Goal: Information Seeking & Learning: Understand process/instructions

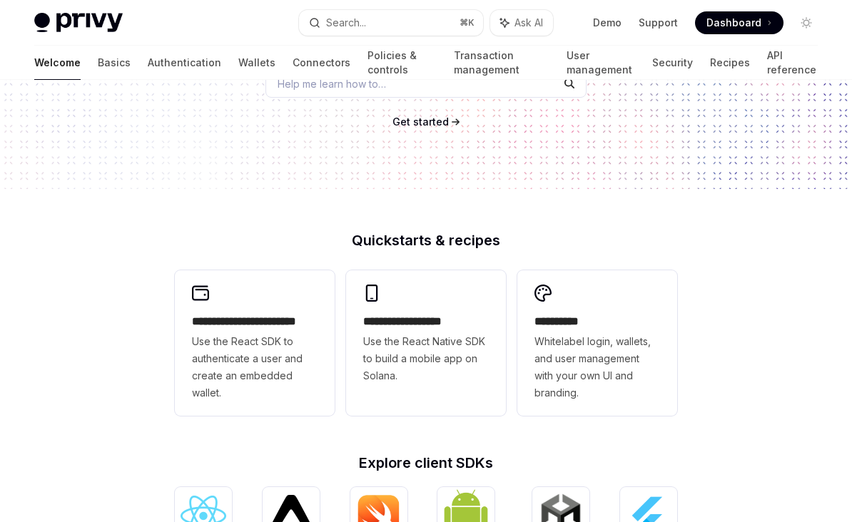
scroll to position [231, 0]
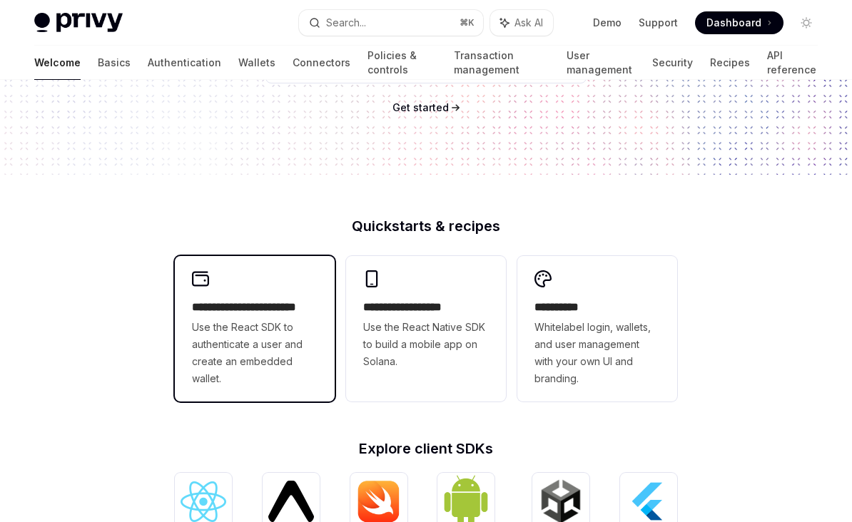
click at [201, 318] on div "**********" at bounding box center [255, 343] width 126 height 89
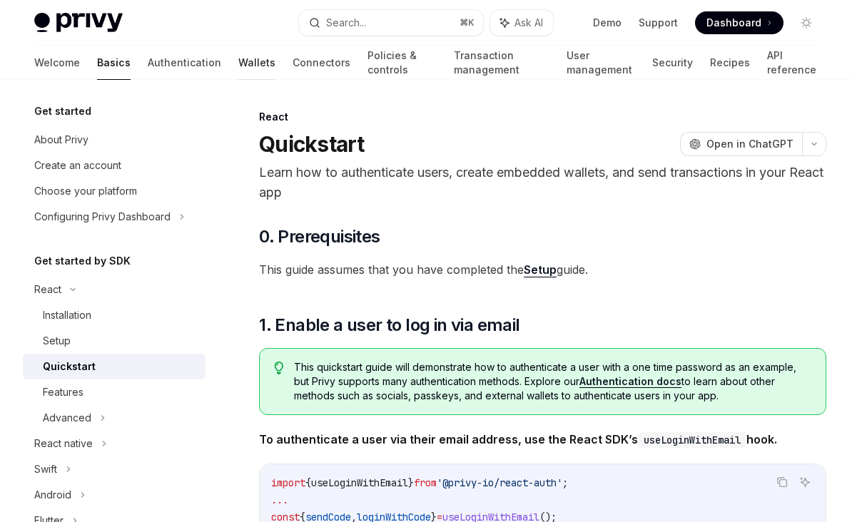
click at [238, 66] on link "Wallets" at bounding box center [256, 63] width 37 height 34
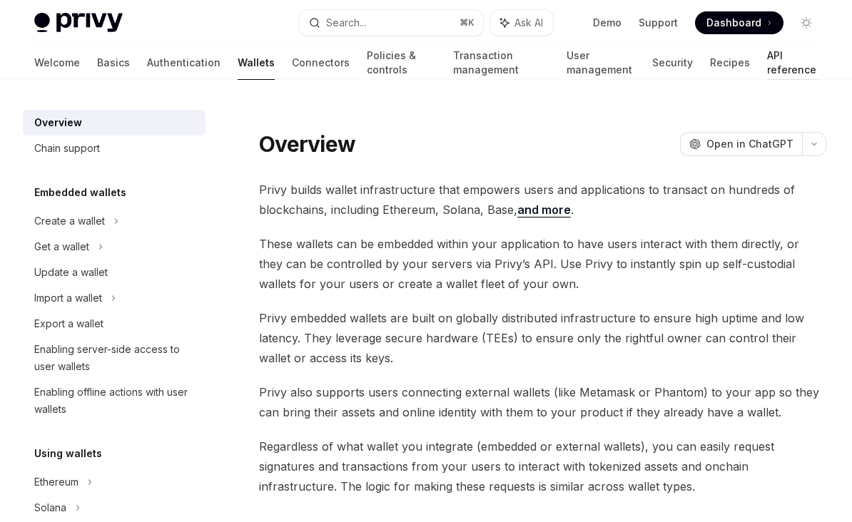
click at [782, 76] on link "API reference" at bounding box center [792, 63] width 51 height 34
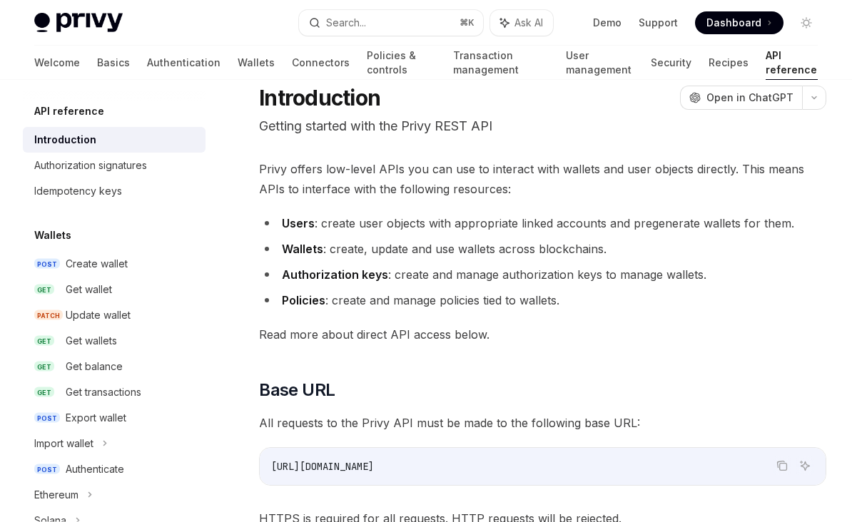
scroll to position [46, 0]
click at [64, 258] on link "POST Create wallet" at bounding box center [114, 264] width 183 height 26
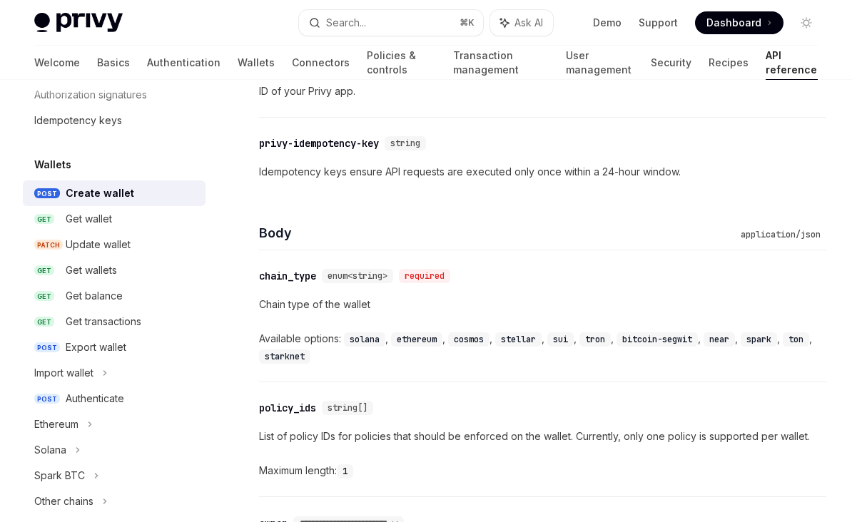
scroll to position [71, 0]
click at [54, 220] on span "GET" at bounding box center [45, 218] width 23 height 11
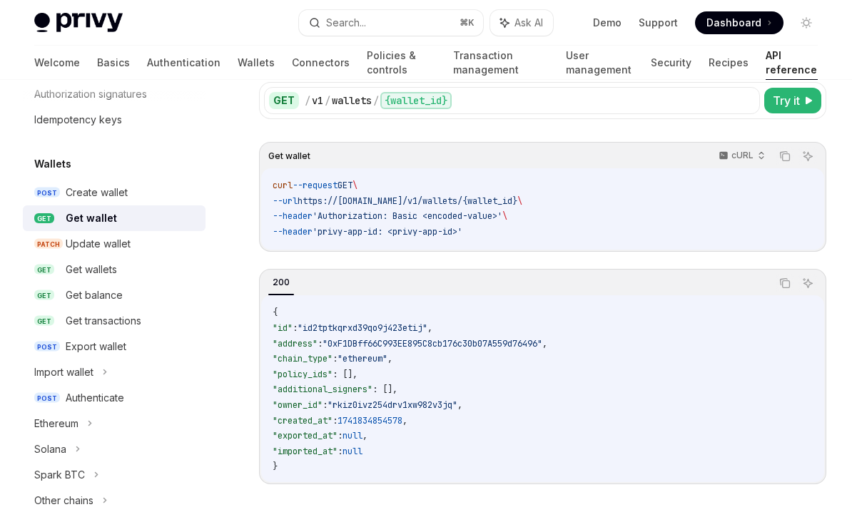
scroll to position [118, 0]
click at [765, 307] on code "{ "id" : "id2tptkqrxd39qo9j423etij" , "address" : "0xF1DBff66C993EE895C8cb176c3…" at bounding box center [543, 390] width 540 height 170
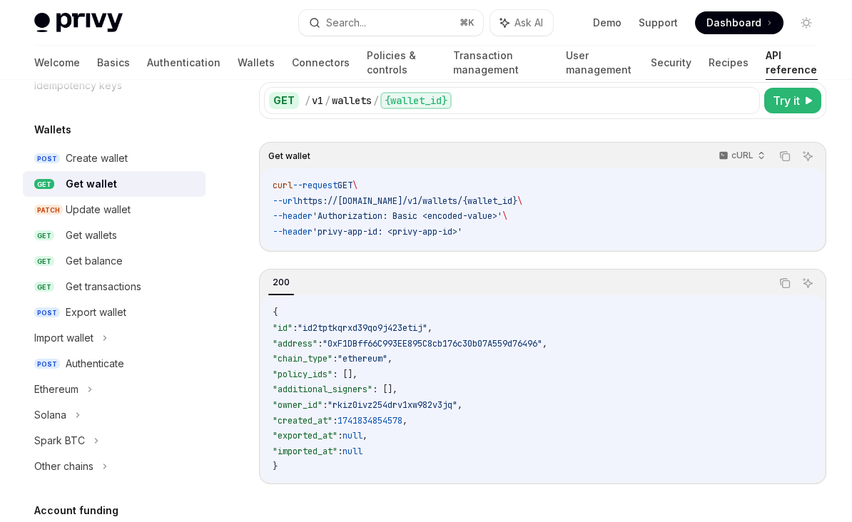
scroll to position [96, 0]
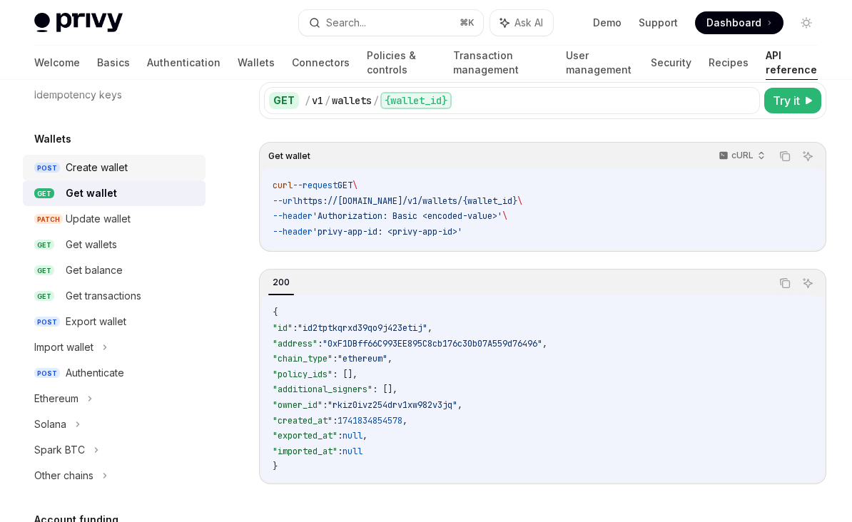
click at [50, 161] on link "POST Create wallet" at bounding box center [114, 168] width 183 height 26
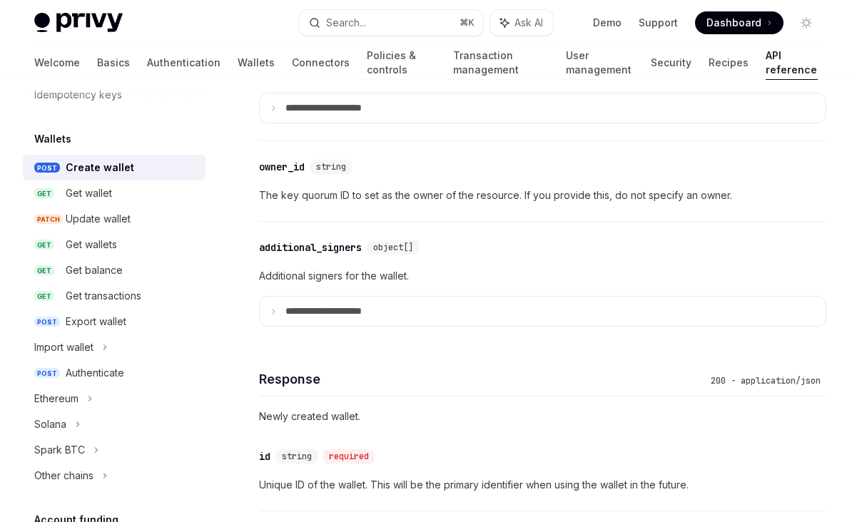
scroll to position [1261, 0]
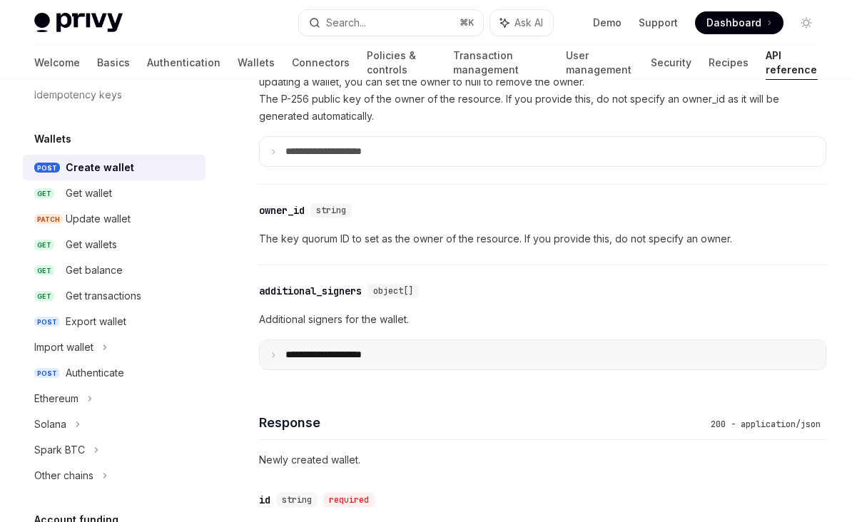
click at [754, 363] on summary "**********" at bounding box center [543, 354] width 566 height 29
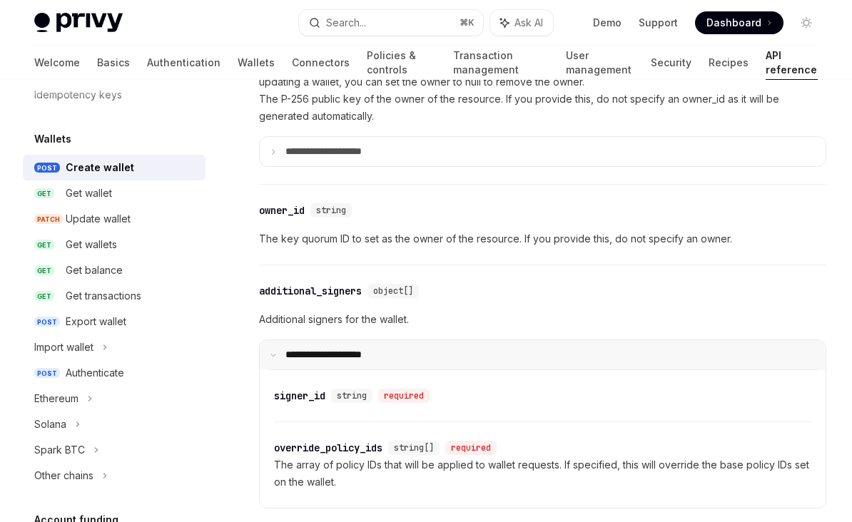
click at [754, 362] on summary "**********" at bounding box center [543, 354] width 566 height 29
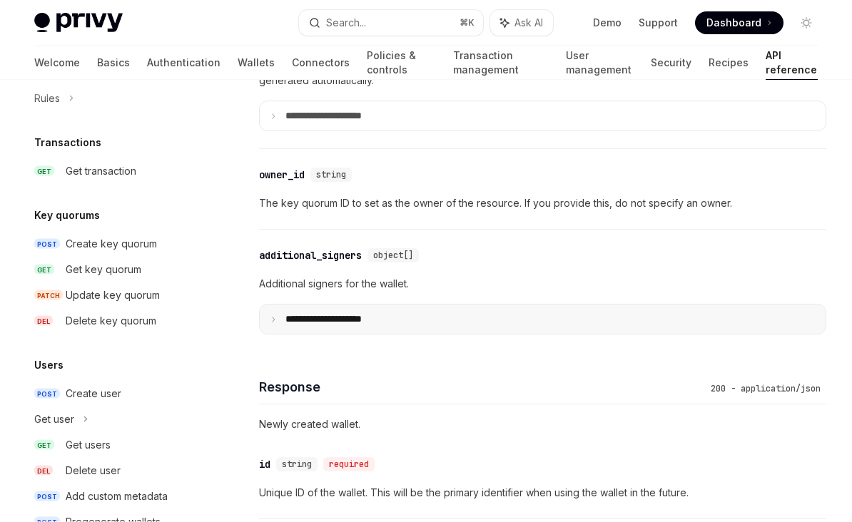
scroll to position [910, 0]
click at [60, 390] on link "POST Create user" at bounding box center [114, 395] width 183 height 26
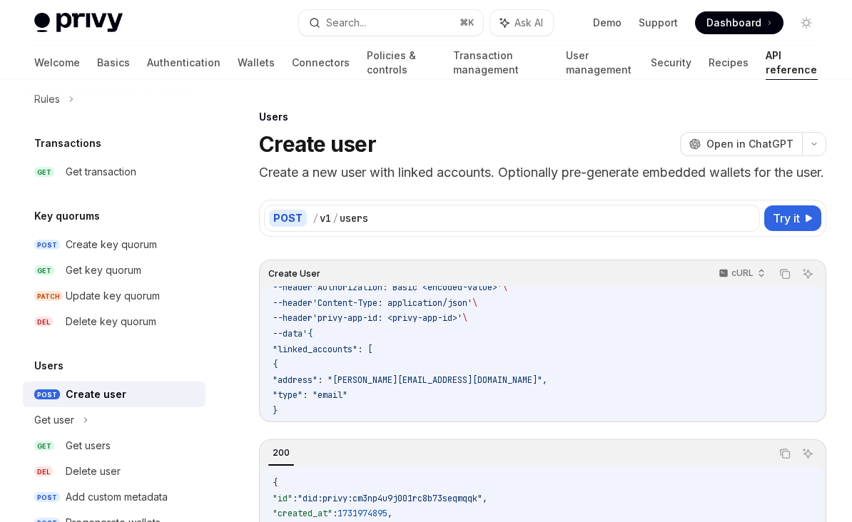
scroll to position [60, 0]
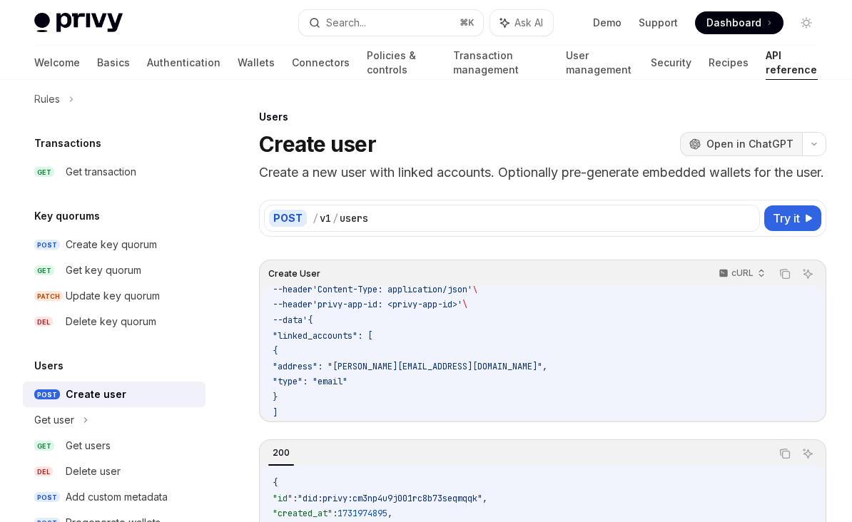
click at [767, 148] on span "Open in ChatGPT" at bounding box center [750, 144] width 87 height 14
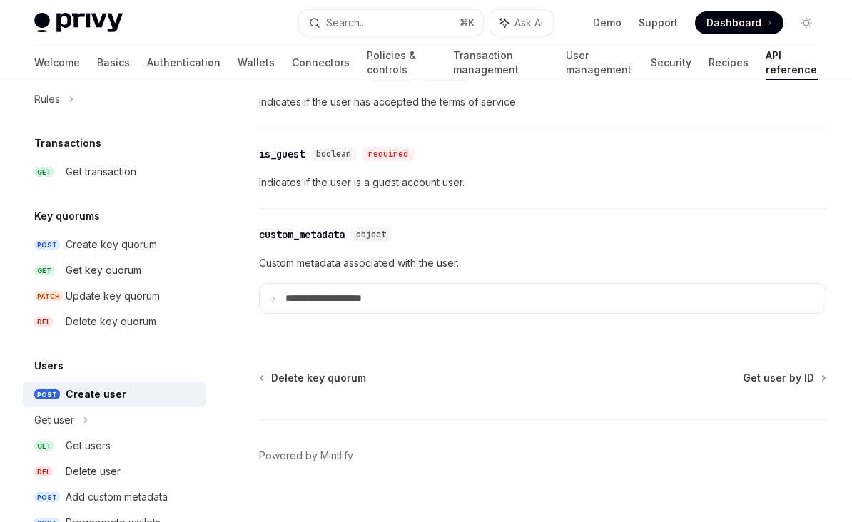
scroll to position [1994, 0]
type textarea "*"
